Goal: Find specific page/section: Find specific page/section

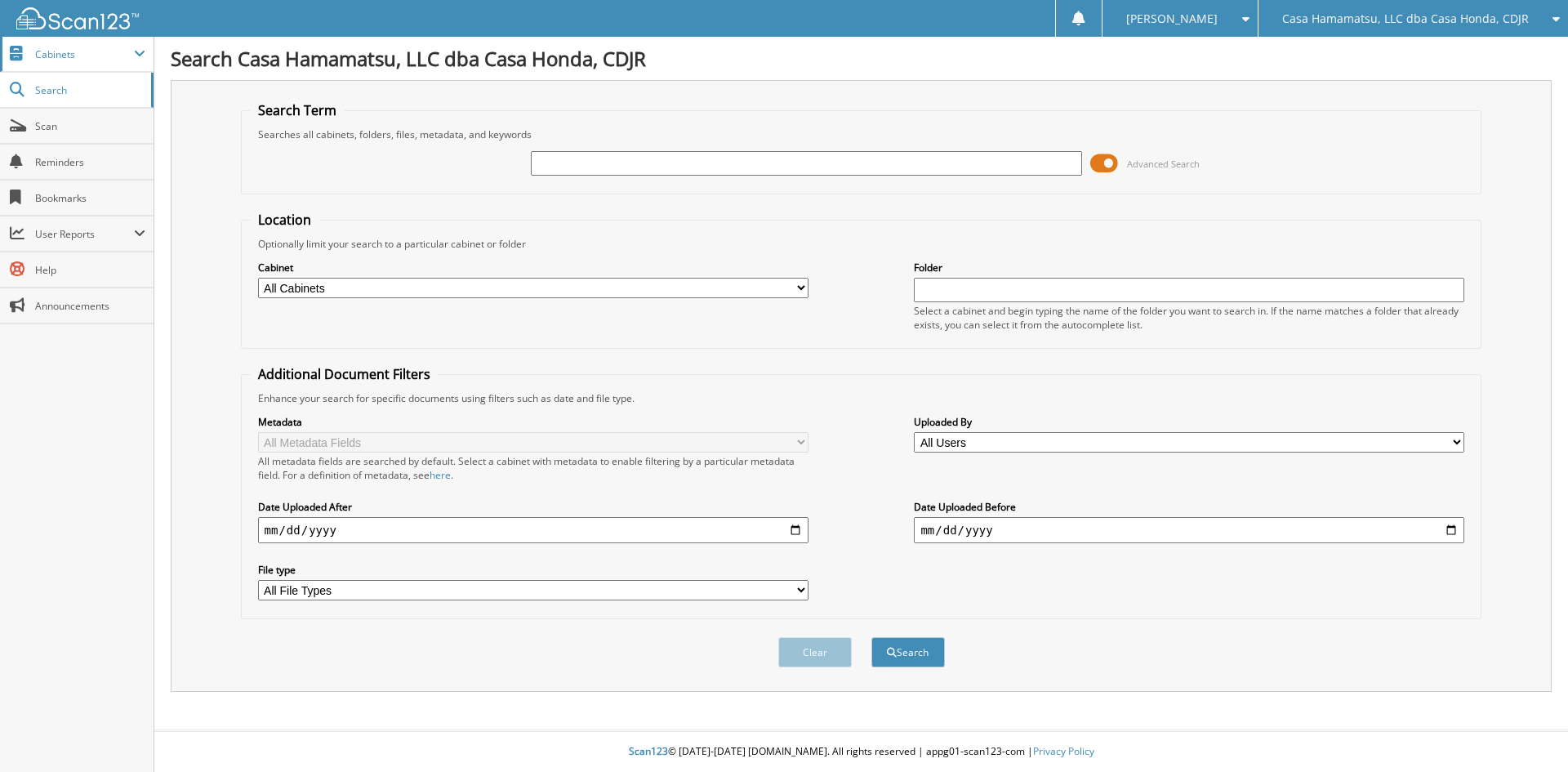
click at [62, 53] on span "Cabinets" at bounding box center [85, 54] width 99 height 14
click at [55, 90] on span "Search" at bounding box center [89, 90] width 107 height 14
click at [427, 293] on select "All Cabinets 2022 PAYABLES CAR DEALS PARTS SERVICE RO Needs Filing" at bounding box center [533, 287] width 551 height 20
select select "36027"
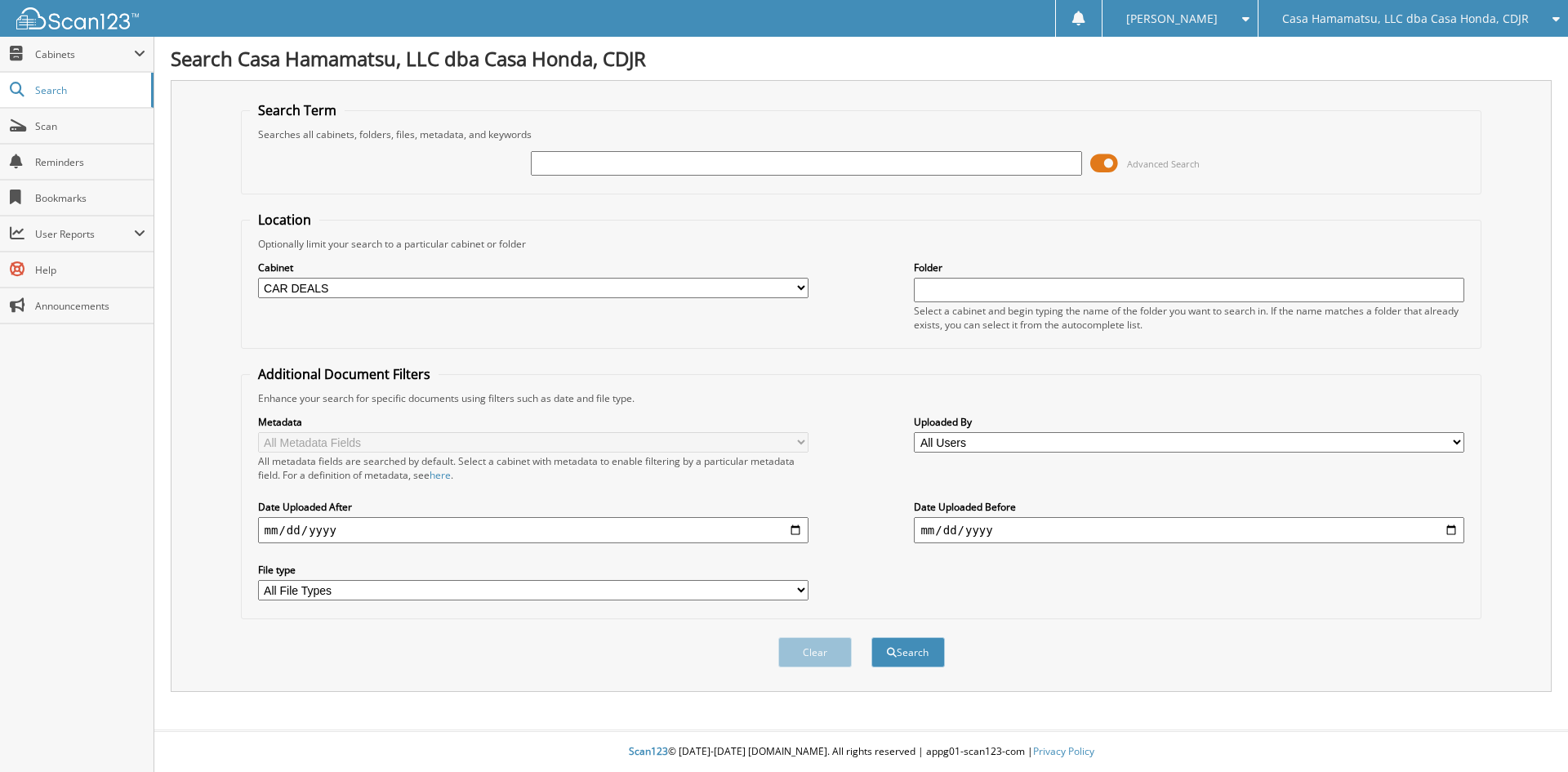
click at [258, 277] on select "All Cabinets 2022 PAYABLES CAR DEALS PARTS SERVICE RO Needs Filing" at bounding box center [533, 287] width 551 height 20
click at [963, 293] on input "text" at bounding box center [1189, 289] width 551 height 25
click at [885, 165] on input "text" at bounding box center [806, 163] width 551 height 25
type input "[PERSON_NAME]"
click at [939, 654] on button "Search" at bounding box center [907, 652] width 74 height 30
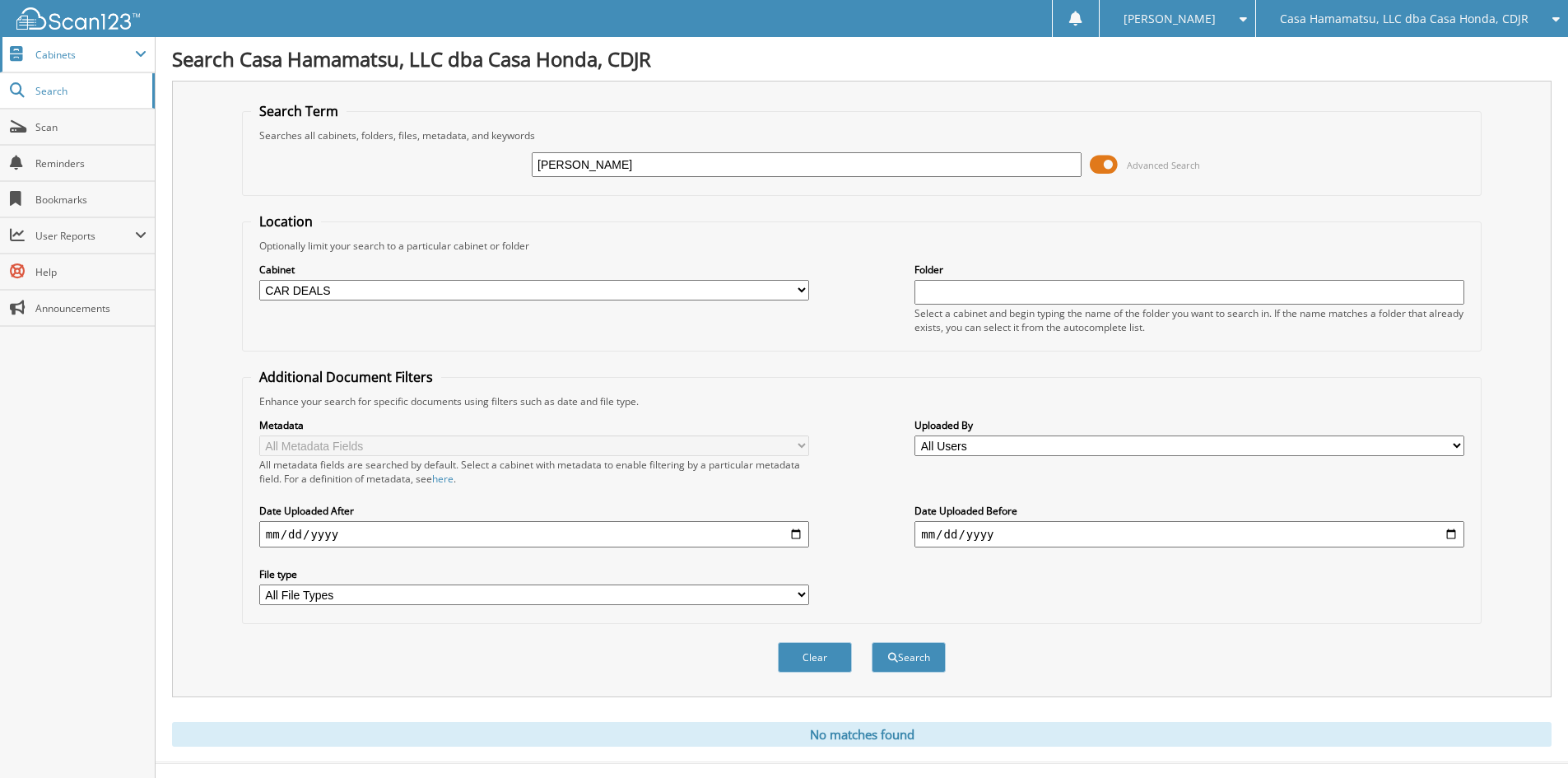
click at [100, 48] on span "Cabinets" at bounding box center [85, 55] width 100 height 14
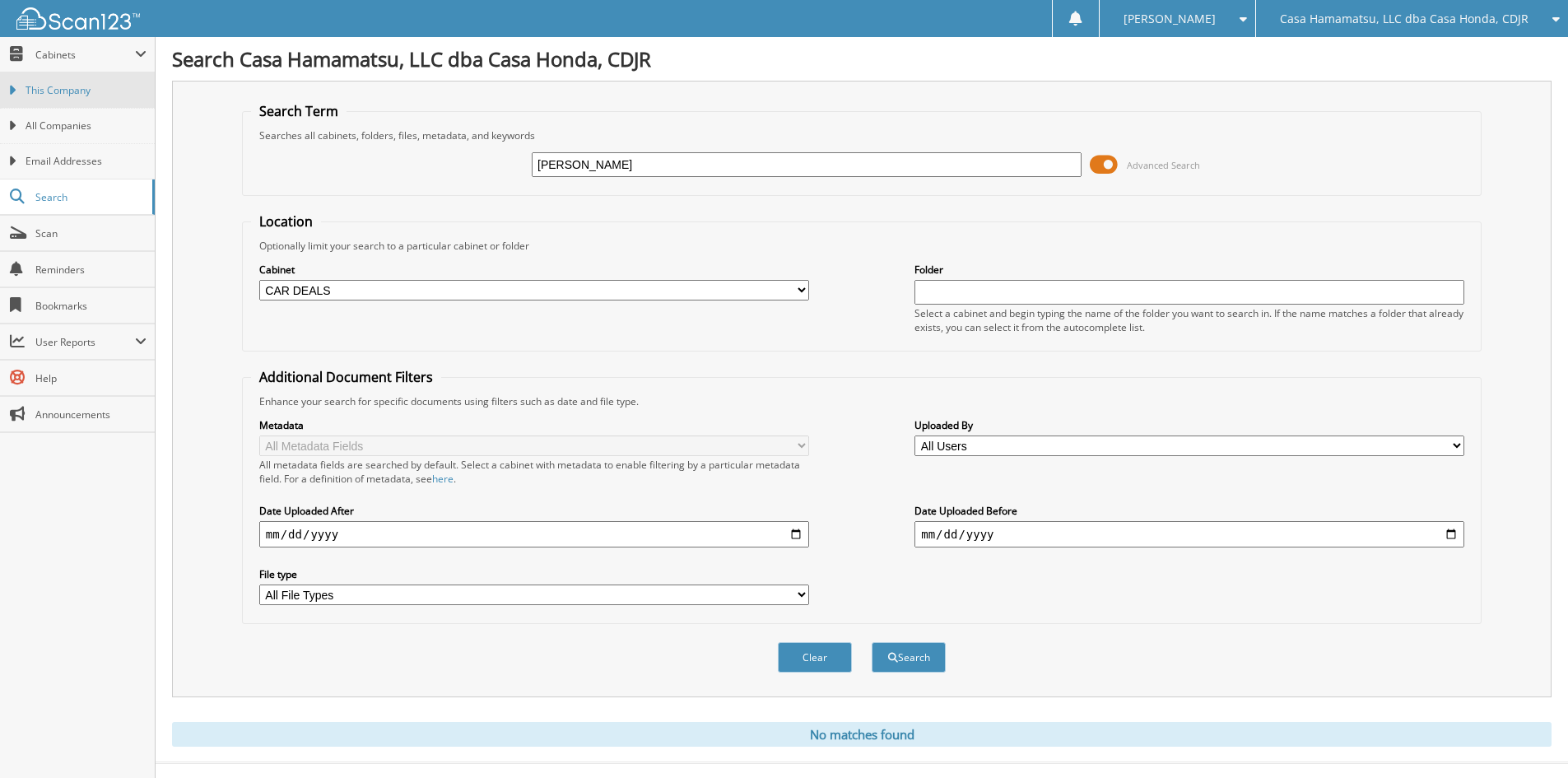
click at [73, 84] on span "This Company" at bounding box center [86, 90] width 121 height 14
